Goal: Information Seeking & Learning: Learn about a topic

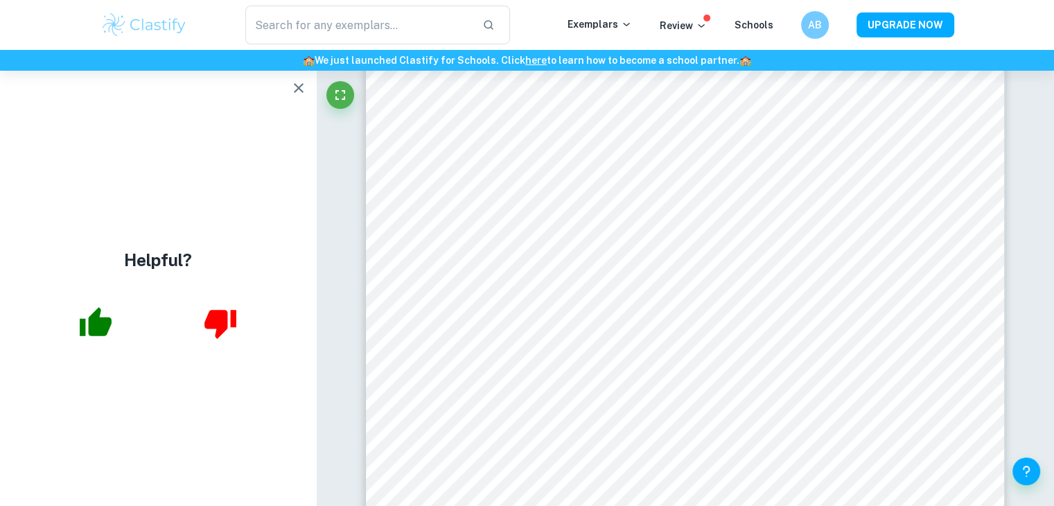
scroll to position [40, 0]
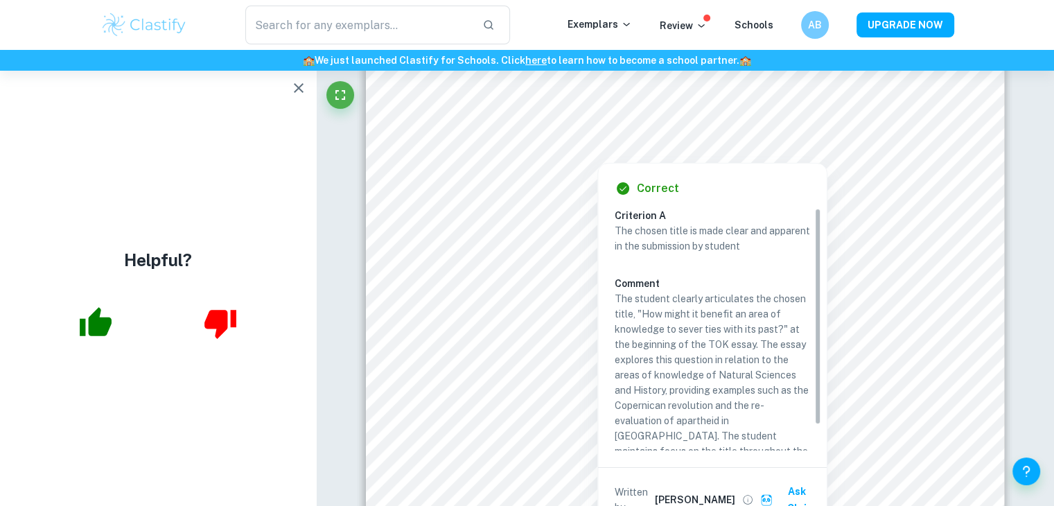
click at [741, 369] on p "The student clearly articulates the chosen title, "How might it benefit an area…" at bounding box center [711, 390] width 195 height 198
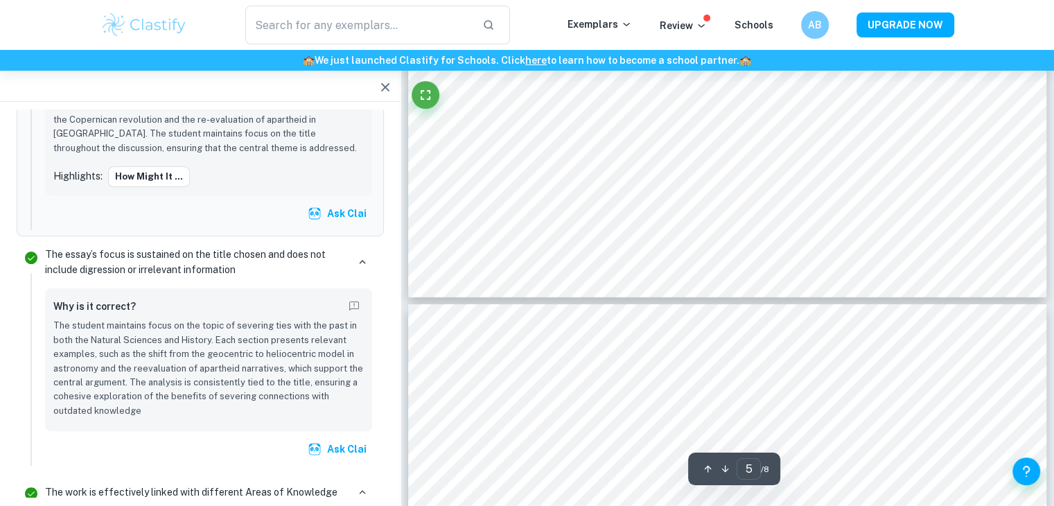
scroll to position [4532, 0]
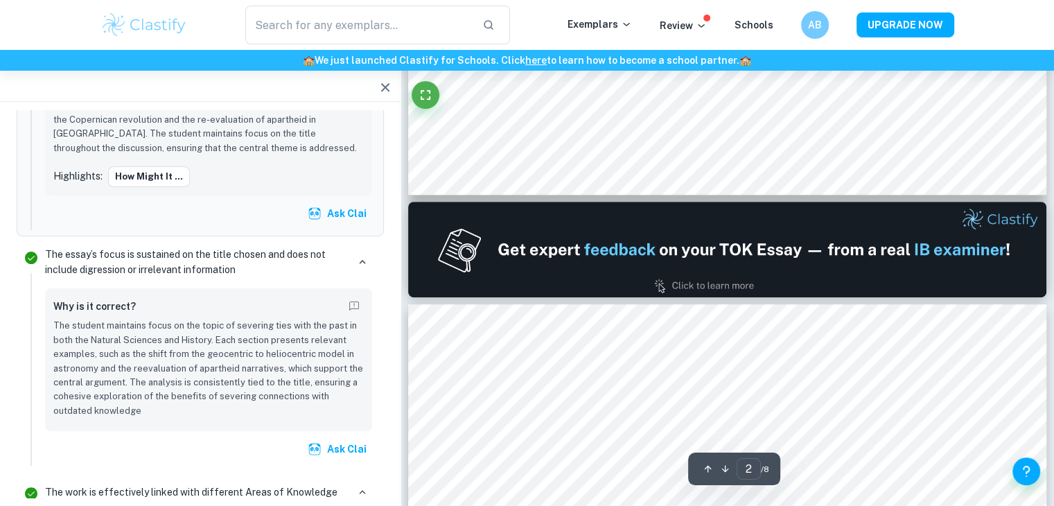
type input "1"
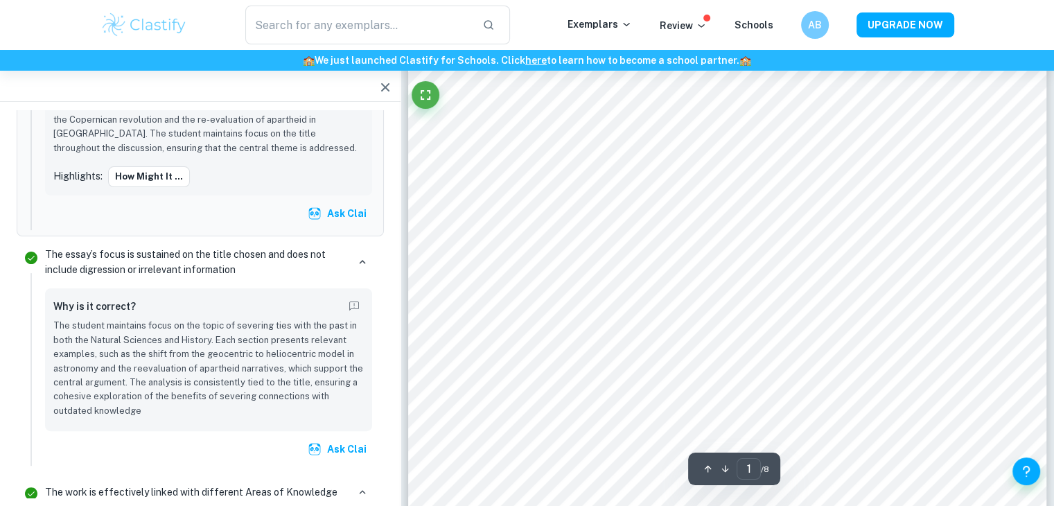
scroll to position [243, 0]
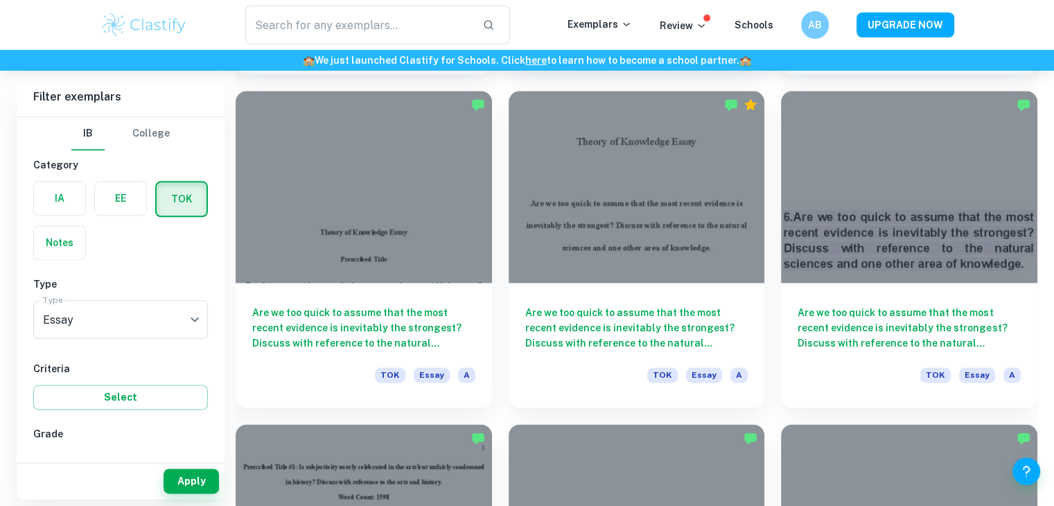
scroll to position [1710, 0]
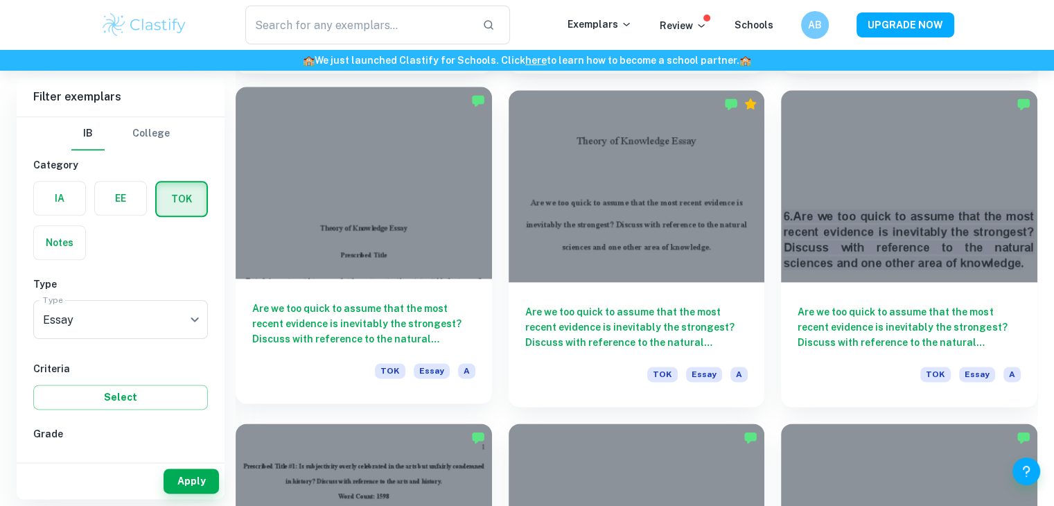
click at [435, 335] on h6 "Are we too quick to assume that the most recent evidence is inevitably the stro…" at bounding box center [363, 324] width 223 height 46
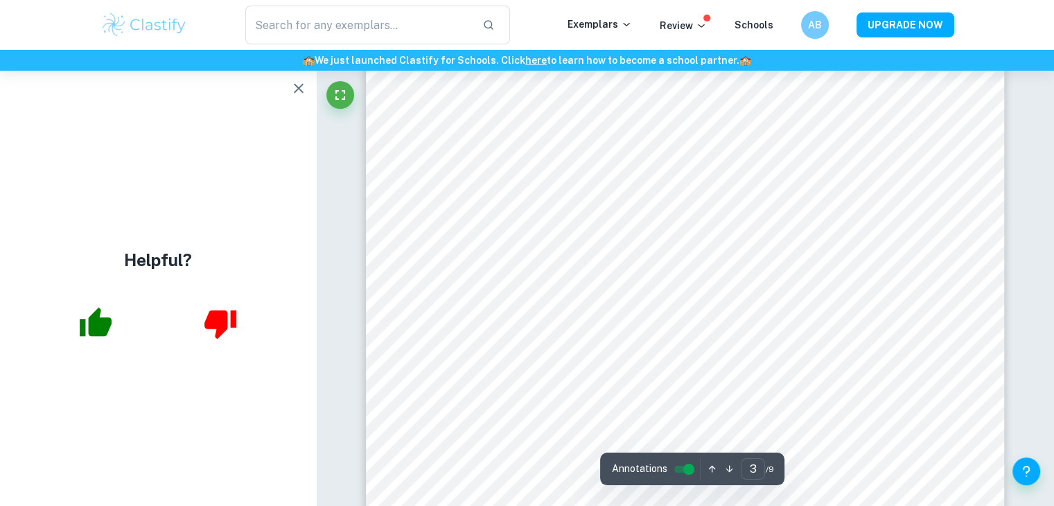
scroll to position [1941, 0]
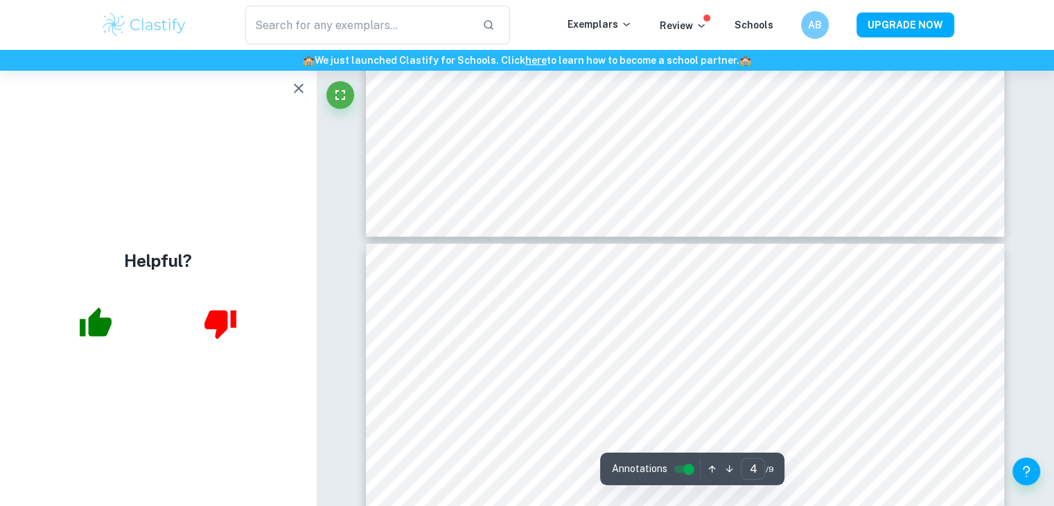
type input "3"
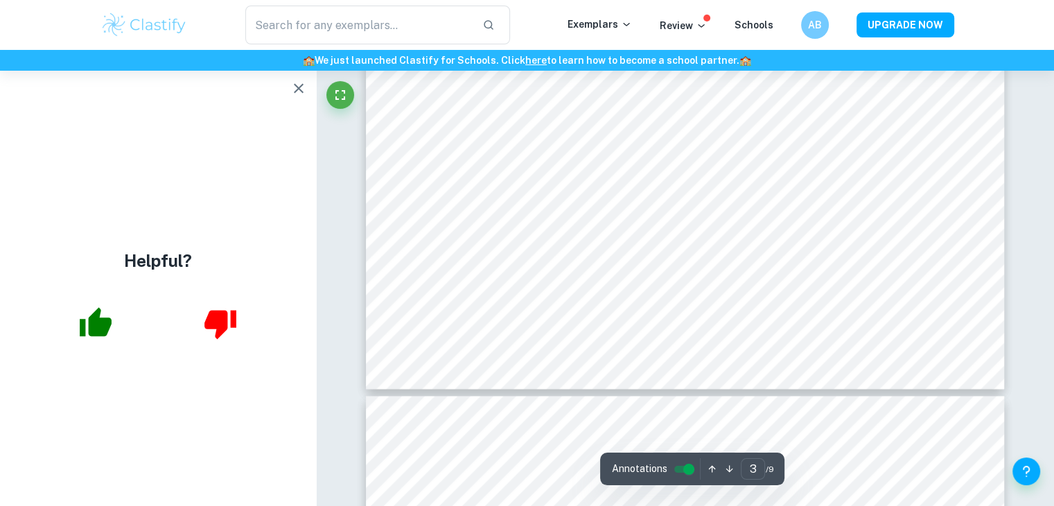
scroll to position [2316, 0]
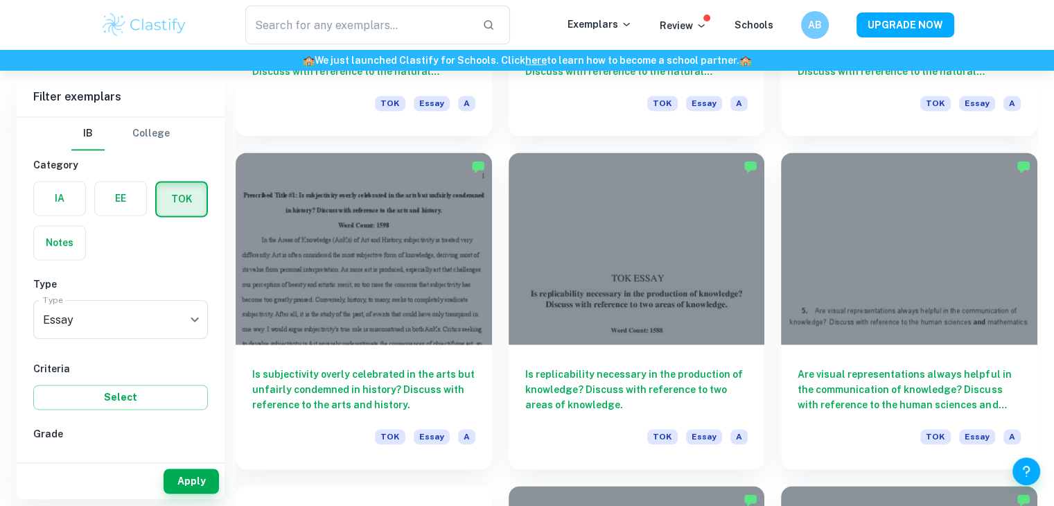
scroll to position [2025, 0]
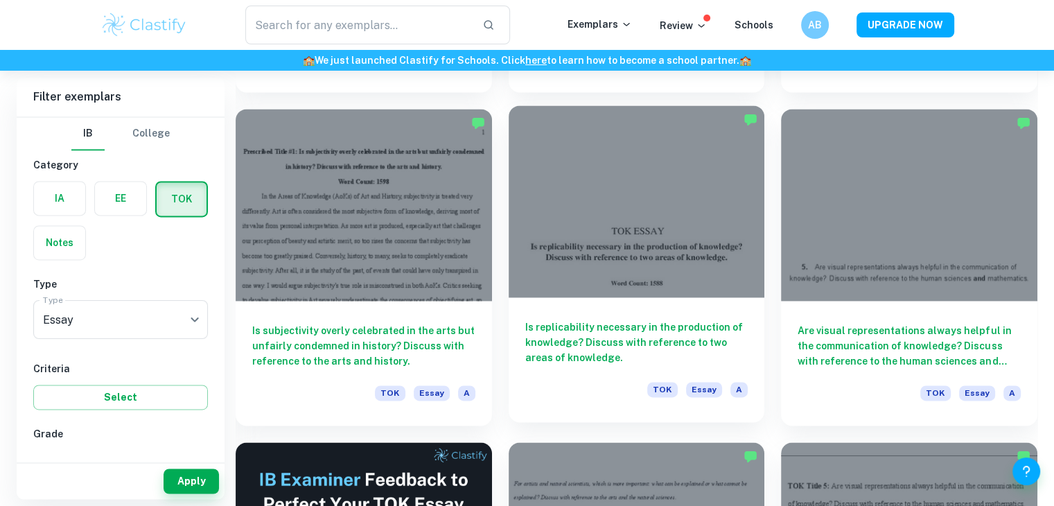
click at [583, 330] on h6 "Is replicability necessary in the production of knowledge? Discuss with referen…" at bounding box center [636, 342] width 223 height 46
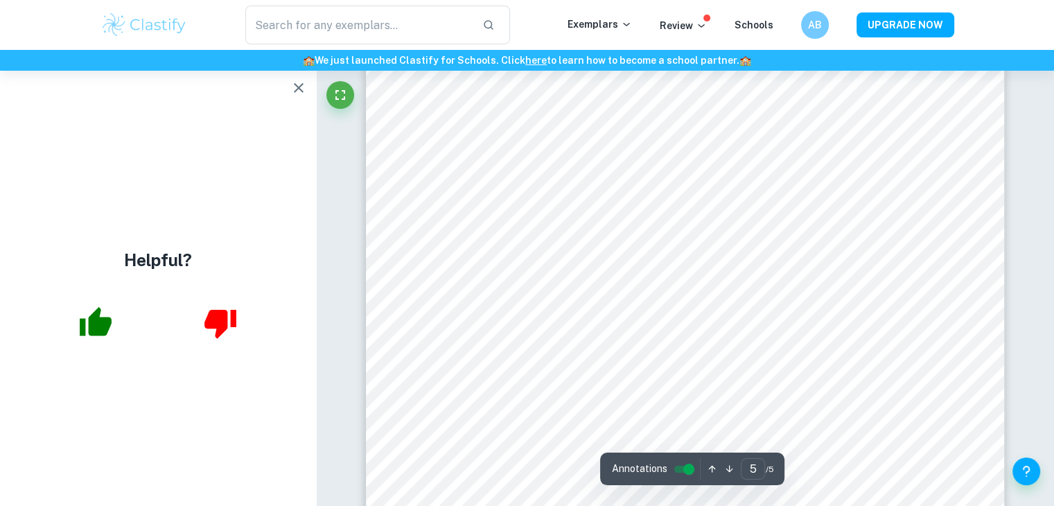
scroll to position [4058, 0]
type input "4"
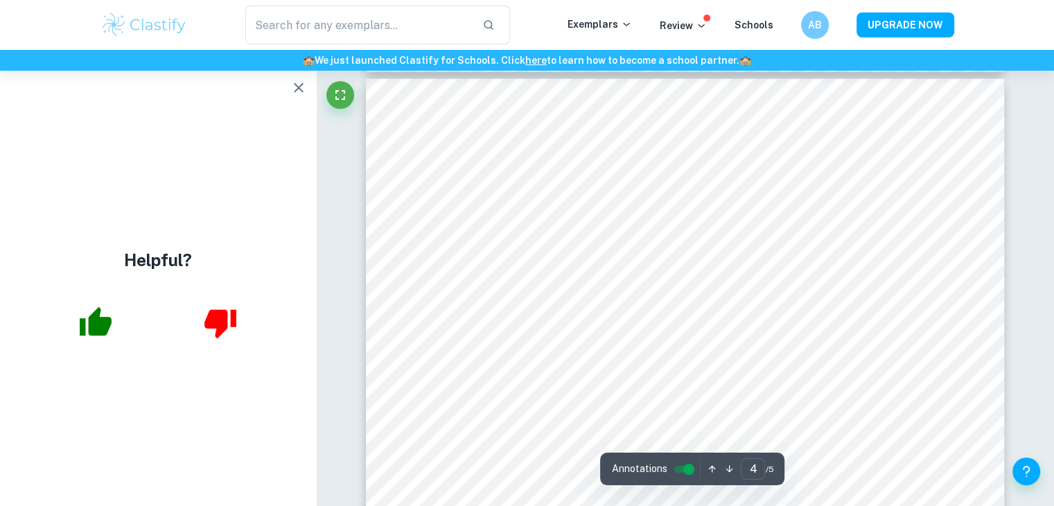
scroll to position [2938, 0]
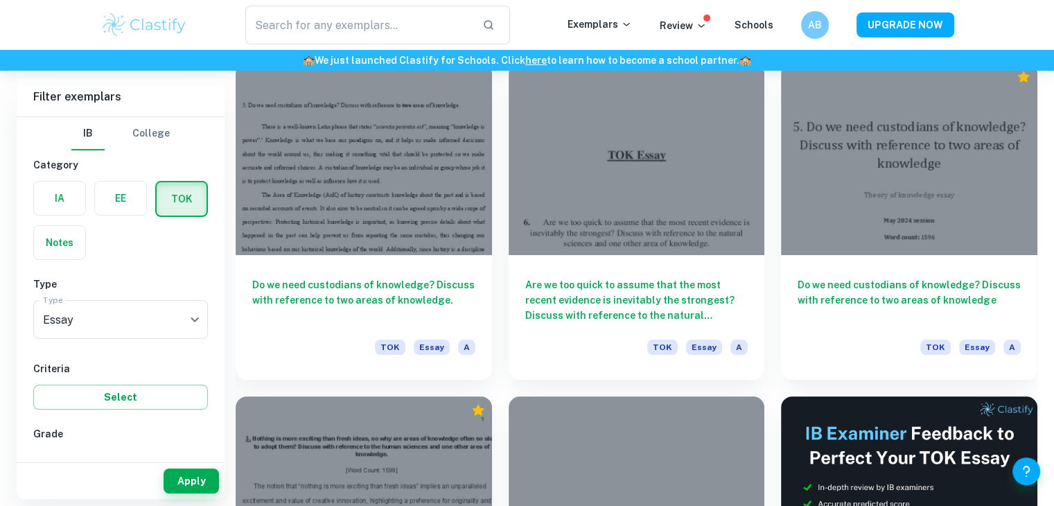
scroll to position [5408, 0]
